Goal: Transaction & Acquisition: Download file/media

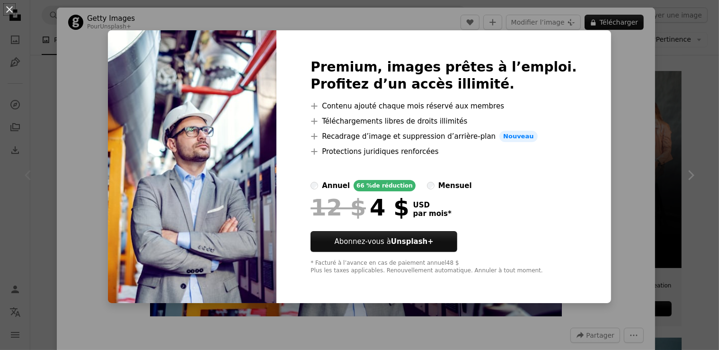
scroll to position [165, 0]
click at [605, 79] on div "An X shape Premium, images prêtes à l’emploi. Profitez d’un accès illimité. A p…" at bounding box center [359, 175] width 719 height 350
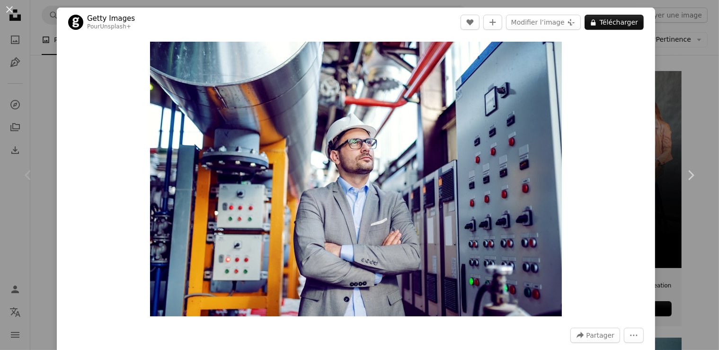
click at [667, 54] on div "An X shape Chevron left Chevron right Getty Images Pour Unsplash+ A heart A plu…" at bounding box center [359, 175] width 719 height 350
click at [667, 54] on div "A photo Photos 2,6 k Pen Tool Illustrations 64 A stack of folders Collections 6…" at bounding box center [375, 40] width 666 height 30
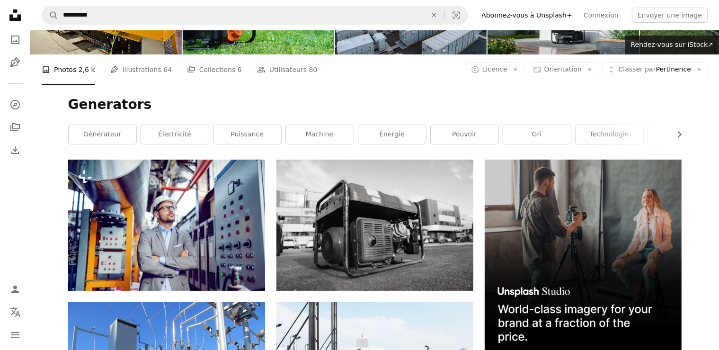
scroll to position [68, 0]
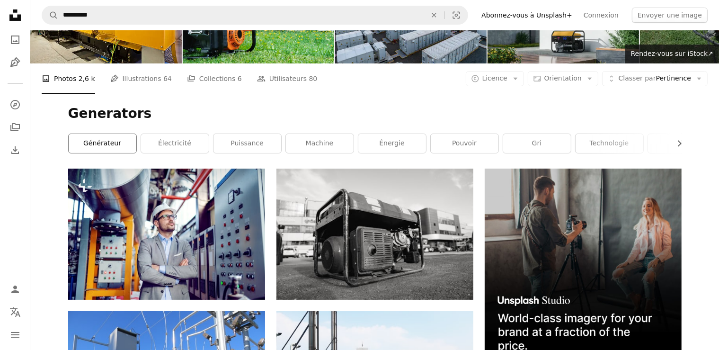
click at [104, 143] on link "générateur" at bounding box center [103, 143] width 68 height 19
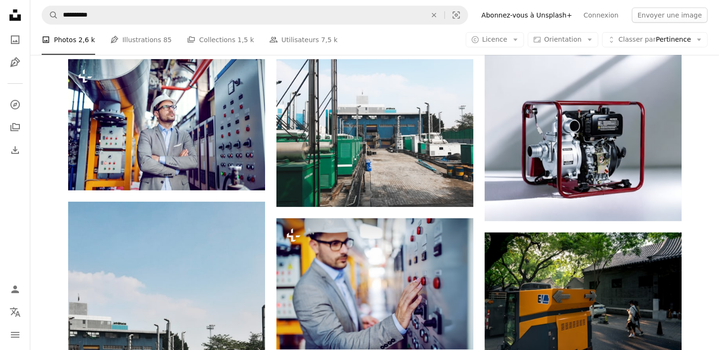
scroll to position [475, 0]
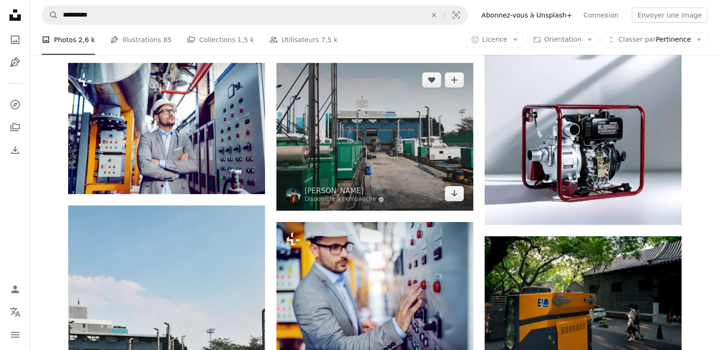
click at [383, 134] on img at bounding box center [374, 137] width 197 height 148
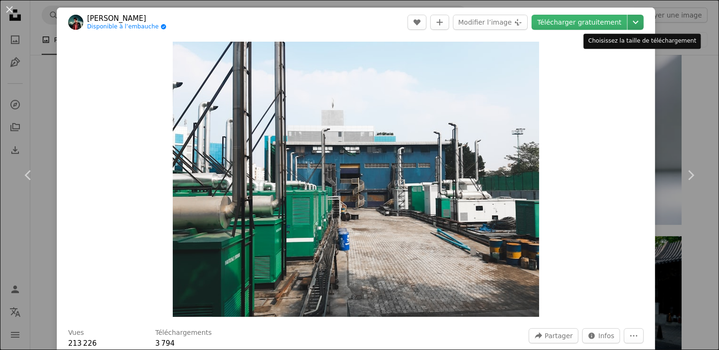
click at [631, 25] on icon "Chevron down" at bounding box center [635, 22] width 15 height 11
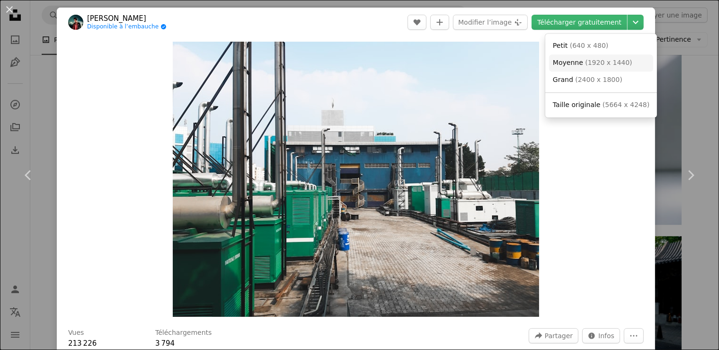
click at [592, 63] on span "( 1920 x 1440 )" at bounding box center [608, 63] width 47 height 8
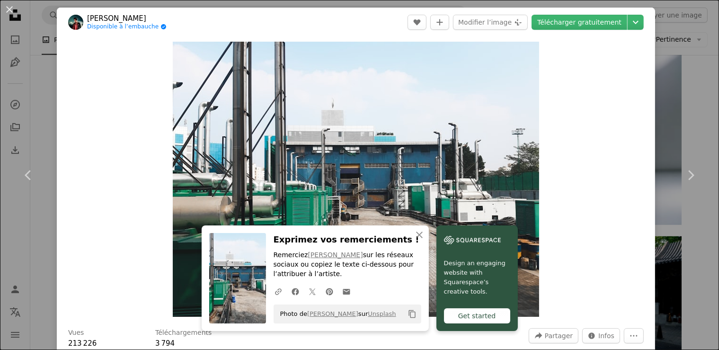
click at [700, 89] on div "An X shape Chevron left Chevron right [PERSON_NAME] Disponible à l’embauche A c…" at bounding box center [359, 175] width 719 height 350
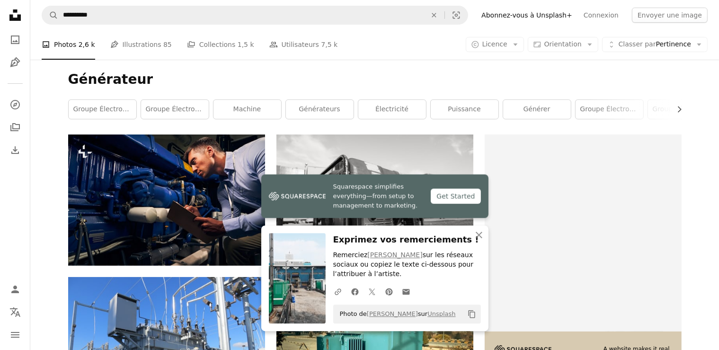
scroll to position [60, 0]
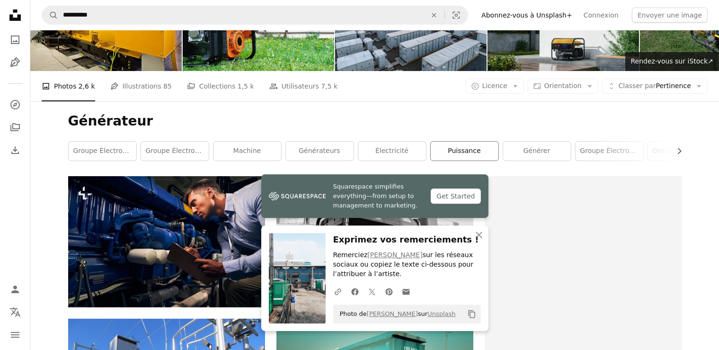
click at [453, 150] on link "Puissance" at bounding box center [465, 151] width 68 height 19
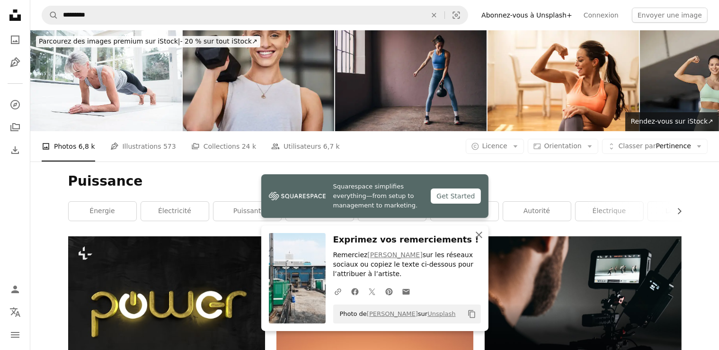
click at [480, 234] on icon "button" at bounding box center [479, 234] width 7 height 7
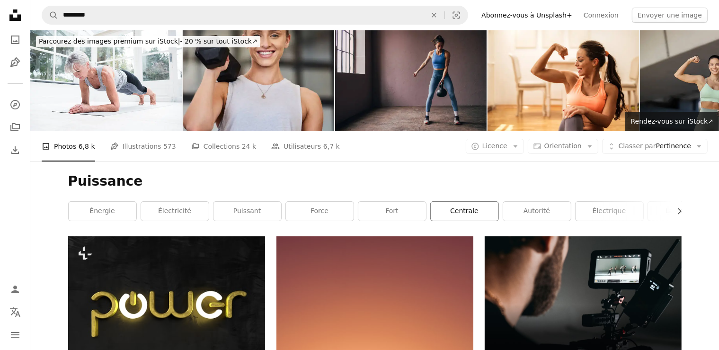
click at [462, 212] on link "centrale" at bounding box center [465, 211] width 68 height 19
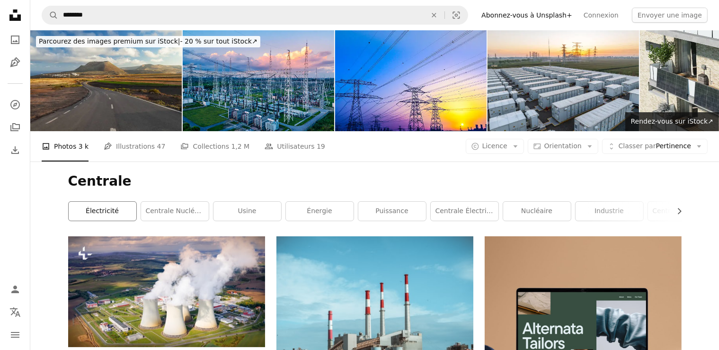
click at [99, 212] on link "électricité" at bounding box center [103, 211] width 68 height 19
